Goal: Transaction & Acquisition: Purchase product/service

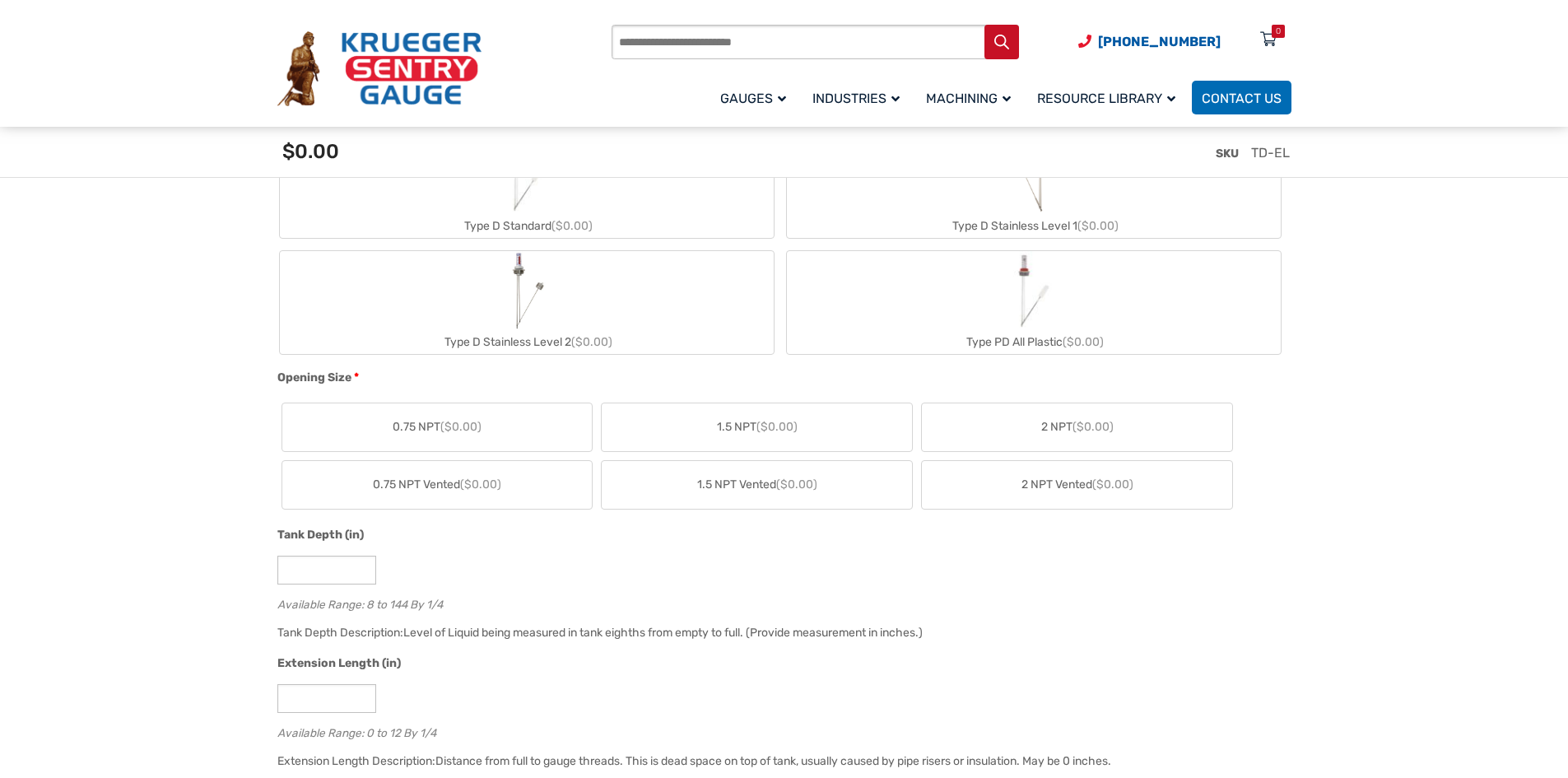
scroll to position [742, 0]
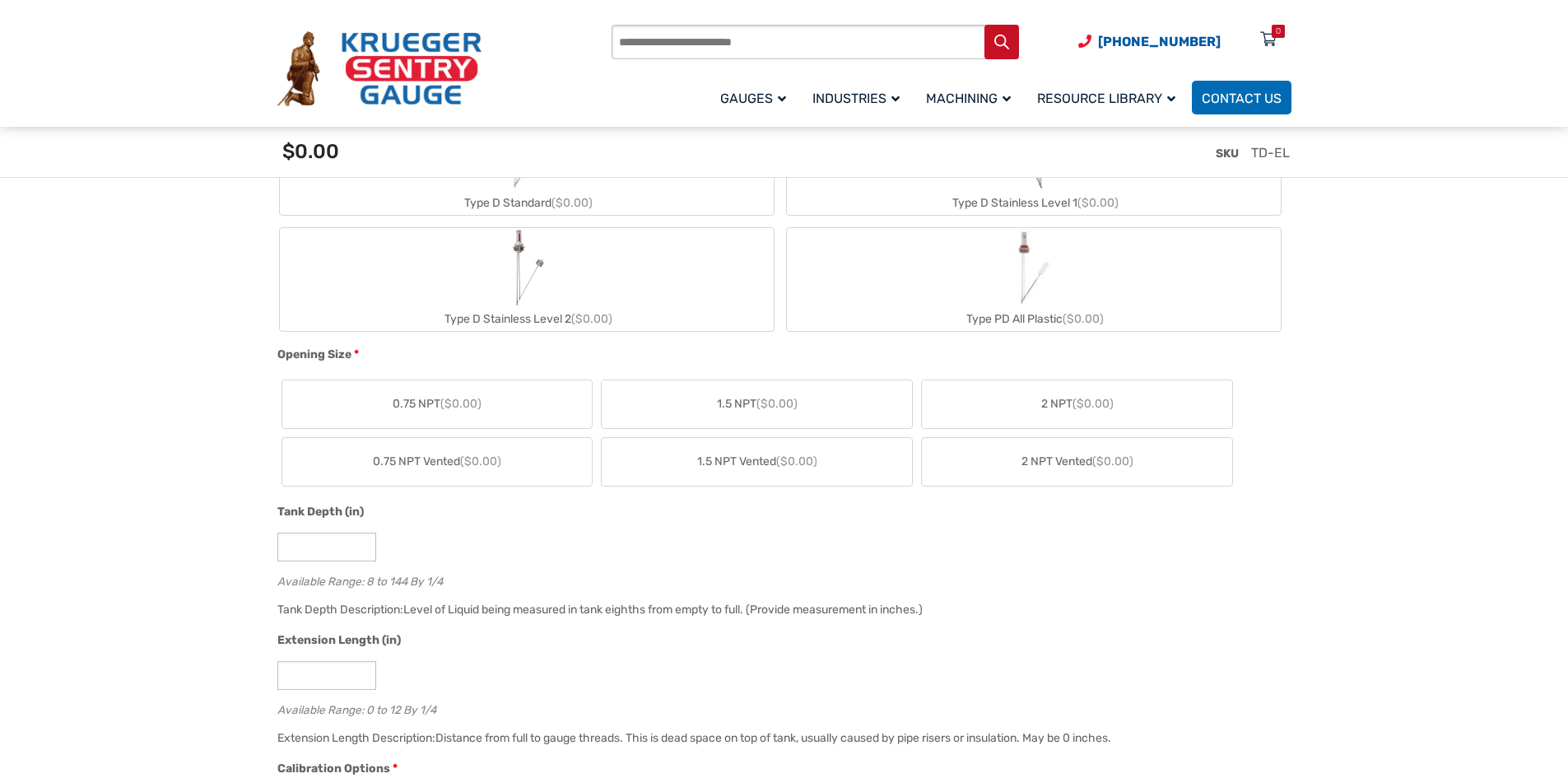
click at [773, 407] on span "($0.00)" at bounding box center [777, 404] width 41 height 14
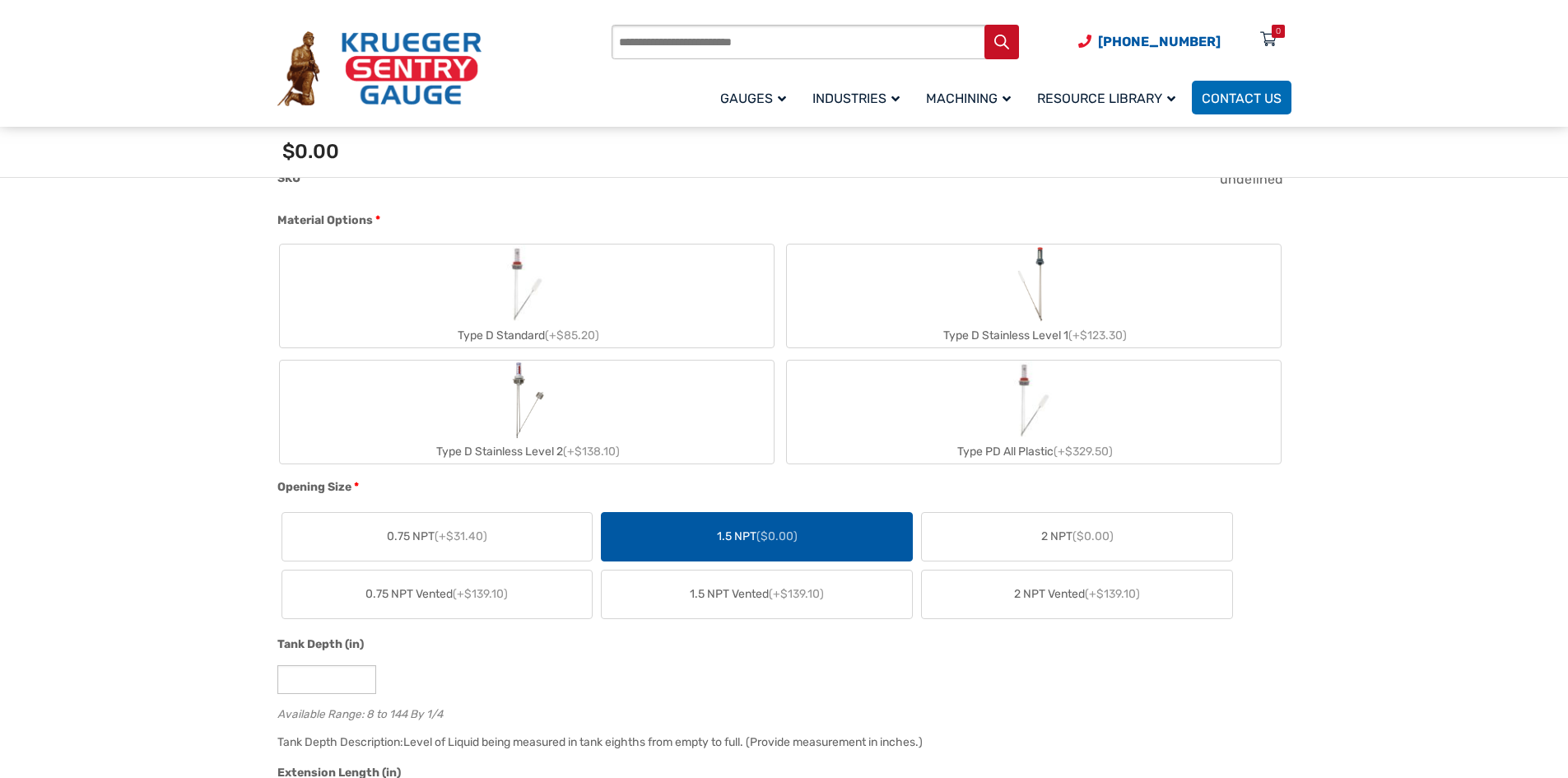
scroll to position [577, 0]
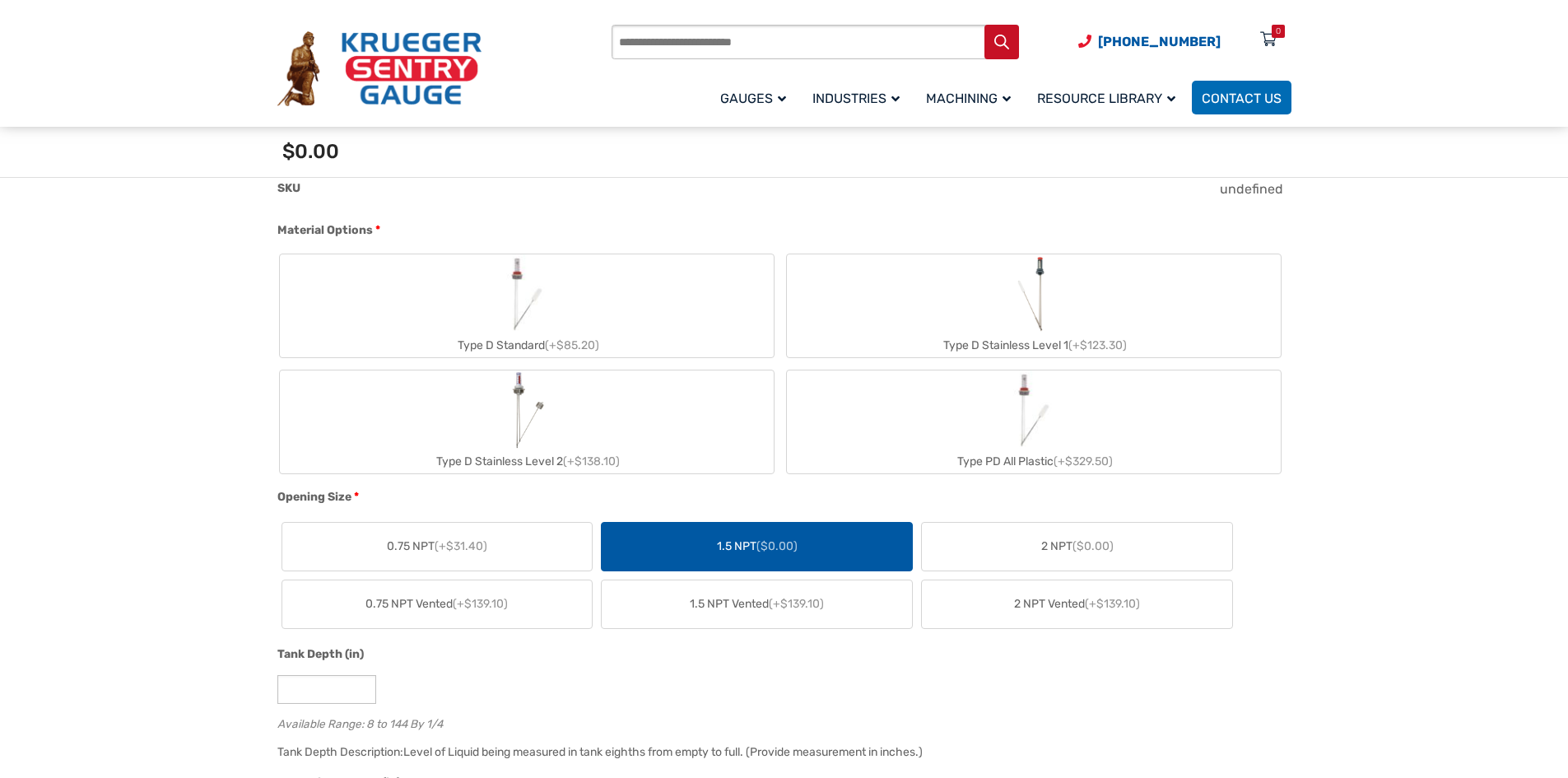
click at [531, 308] on img "Type D Standard" at bounding box center [526, 294] width 79 height 79
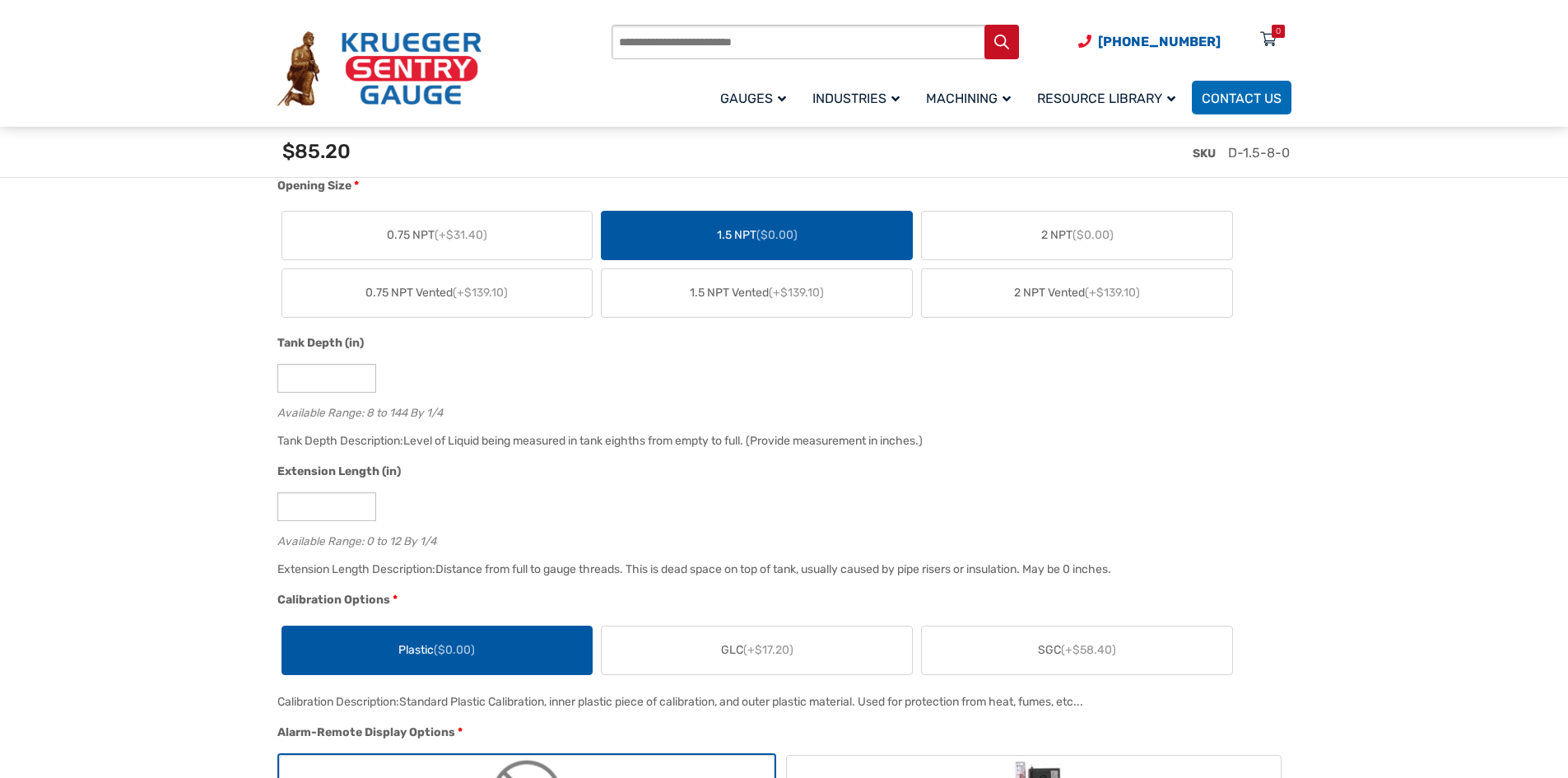
scroll to position [989, 0]
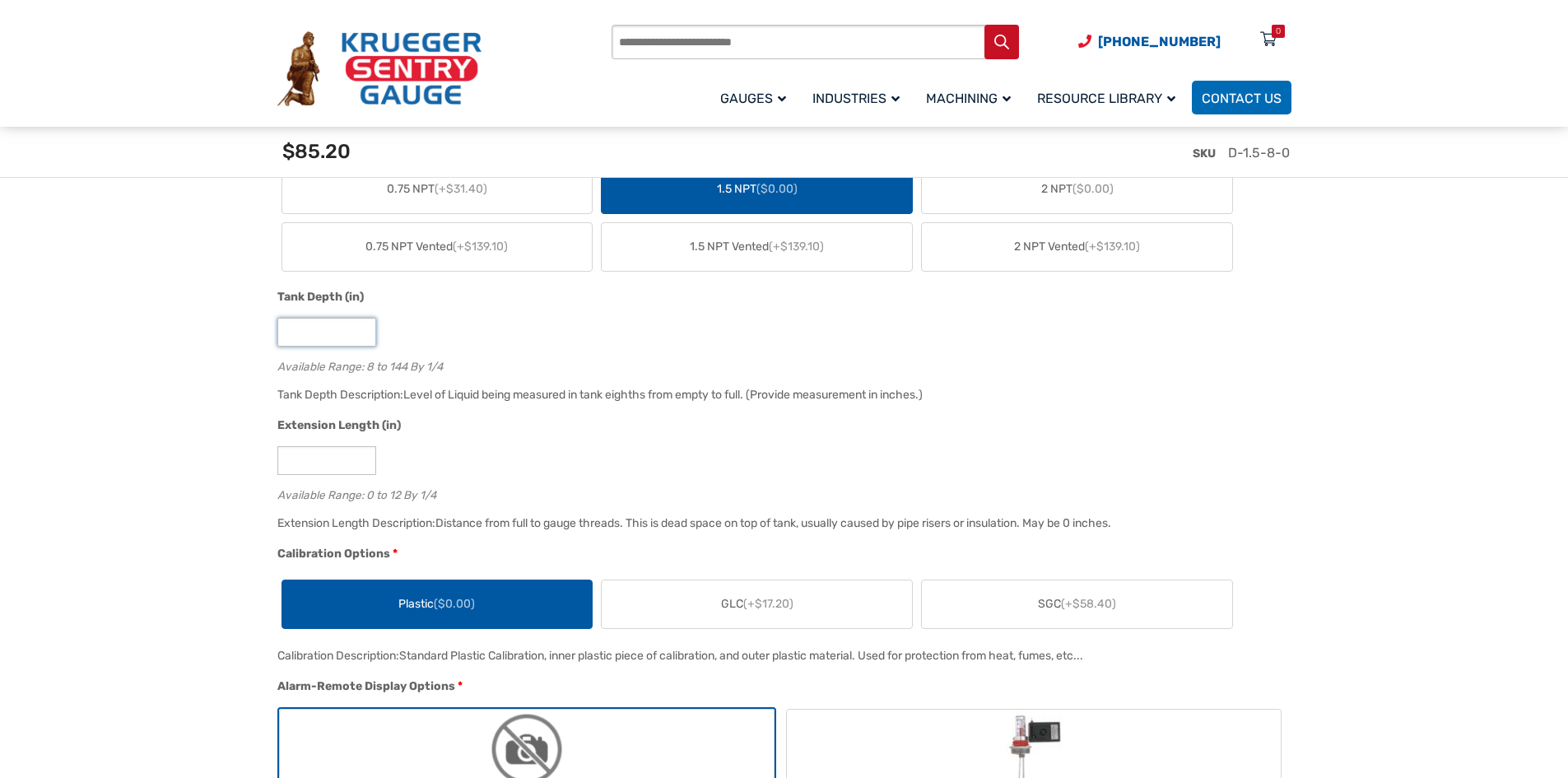
drag, startPoint x: 294, startPoint y: 335, endPoint x: 227, endPoint y: 317, distance: 69.4
type input "**"
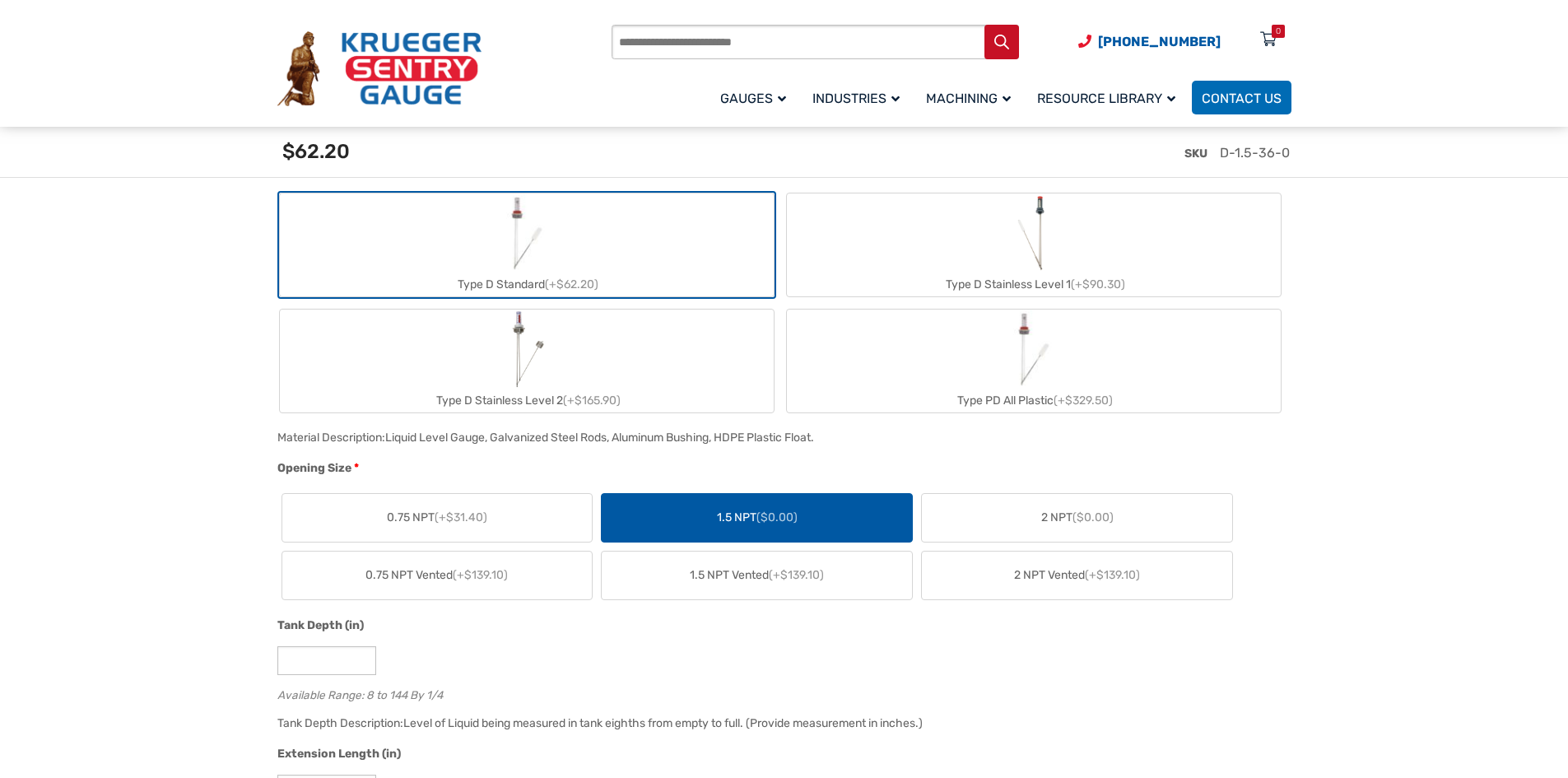
scroll to position [659, 0]
drag, startPoint x: 1290, startPoint y: 154, endPoint x: 1222, endPoint y: 157, distance: 68.1
click at [1222, 157] on div "SKU D-1.5-36-0" at bounding box center [788, 159] width 1029 height 64
copy span "D-1.5-36-0"
